Goal: Check status: Check status

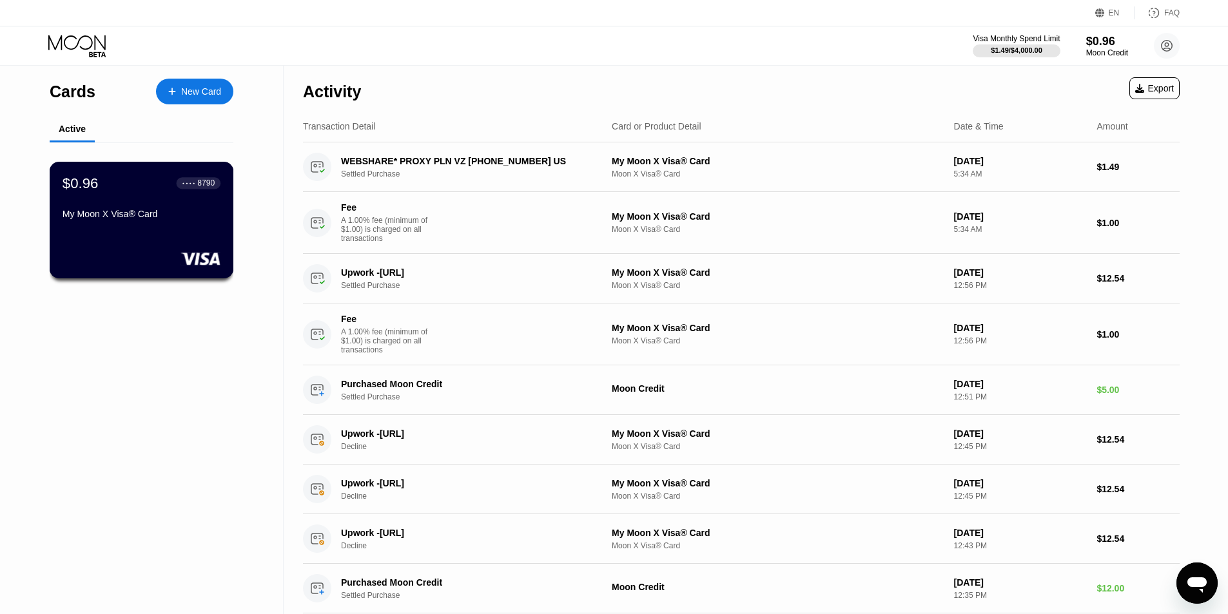
click at [174, 208] on div "$0.96 ● ● ● ● 8790 My Moon X Visa® Card" at bounding box center [142, 200] width 158 height 50
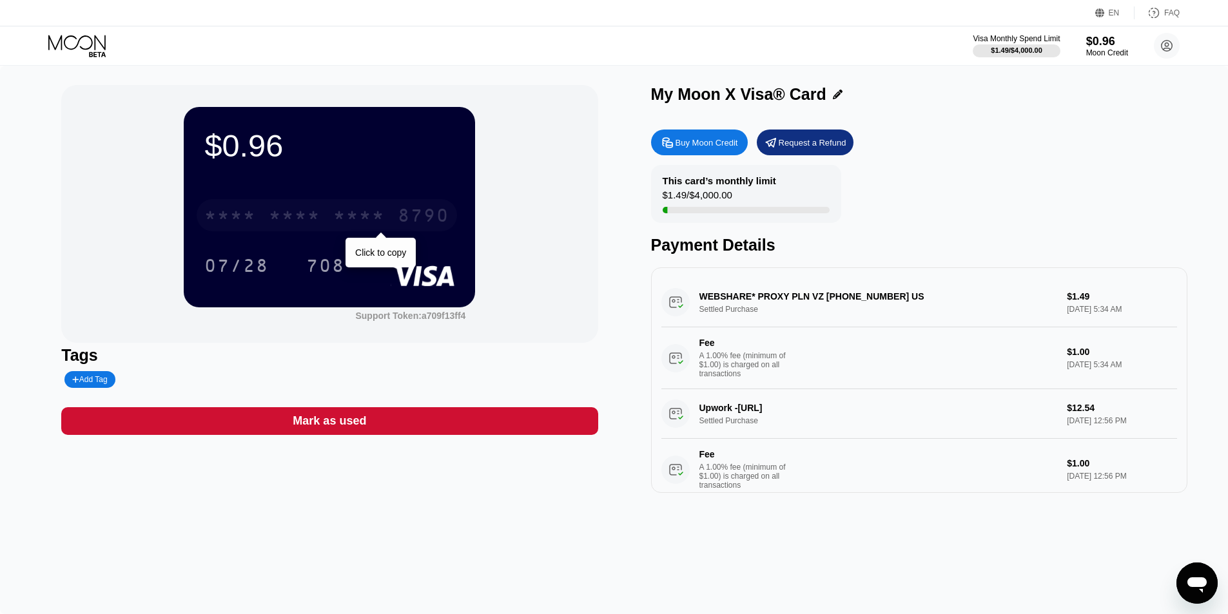
click at [378, 228] on div "* * * *" at bounding box center [359, 217] width 52 height 21
click at [416, 228] on div "8790" at bounding box center [424, 217] width 52 height 21
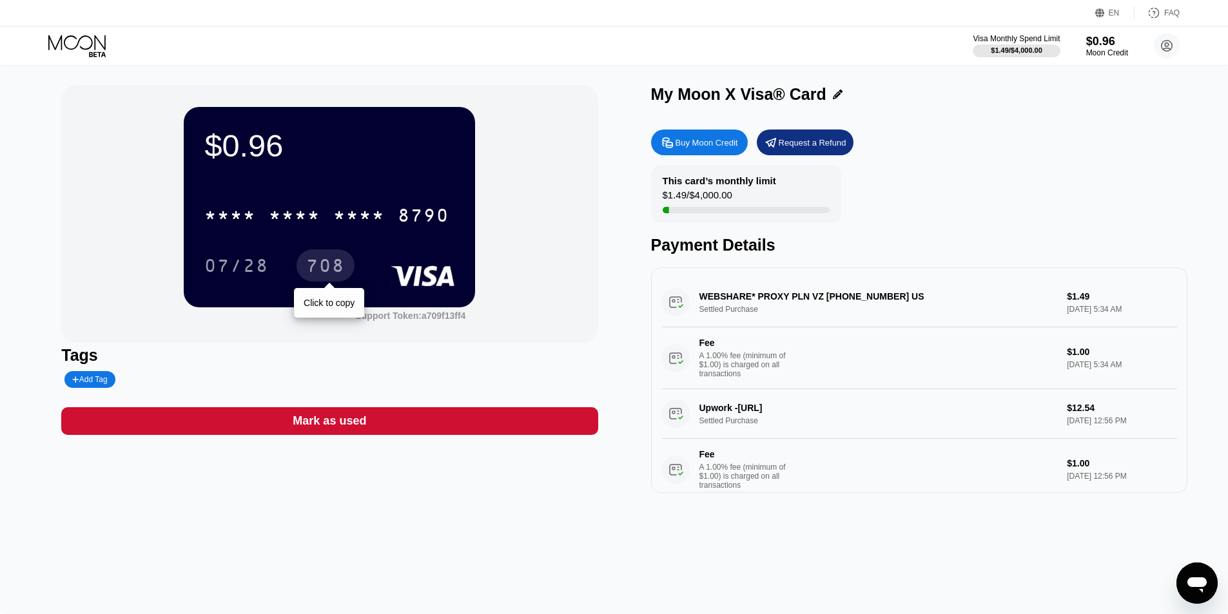
click at [333, 272] on div "708" at bounding box center [325, 267] width 39 height 21
